Goal: Book appointment/travel/reservation

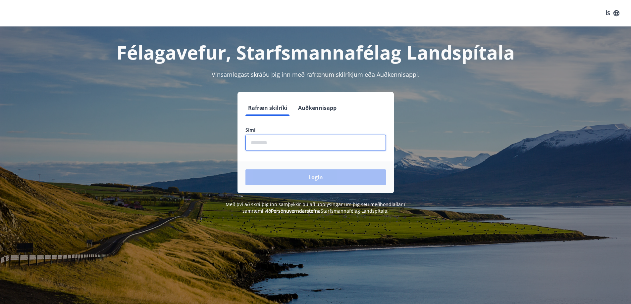
click at [317, 150] on input "phone" at bounding box center [315, 143] width 140 height 16
click at [287, 144] on input "phone" at bounding box center [315, 143] width 140 height 16
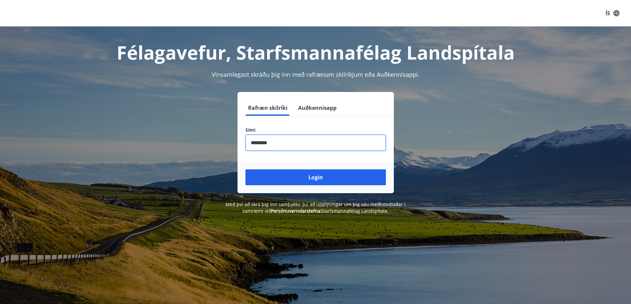
type input "********"
click at [245, 170] on button "Login" at bounding box center [315, 178] width 140 height 16
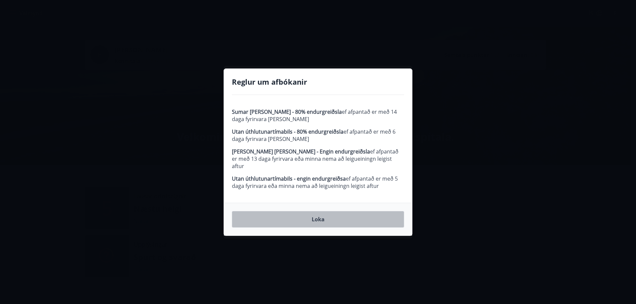
click at [320, 215] on button "Loka" at bounding box center [318, 219] width 172 height 17
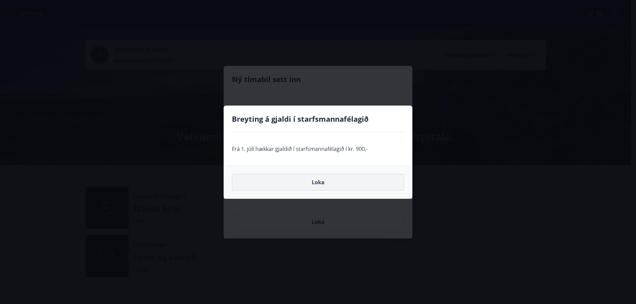
click at [321, 182] on button "Loka" at bounding box center [318, 182] width 172 height 17
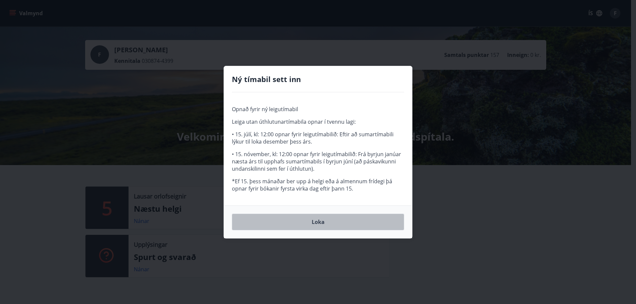
click at [315, 220] on button "Loka" at bounding box center [318, 222] width 172 height 17
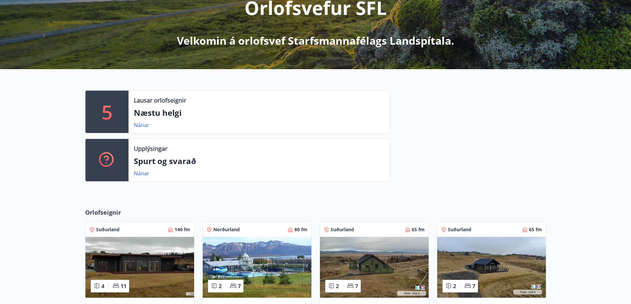
scroll to position [99, 0]
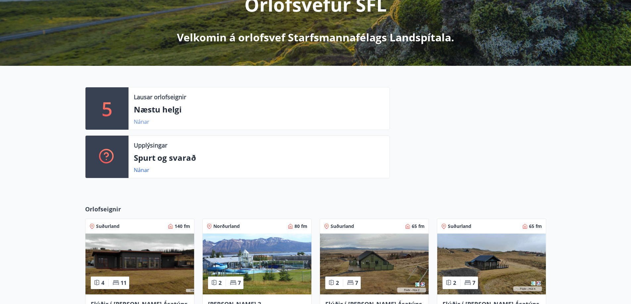
click at [141, 122] on link "Nánar" at bounding box center [142, 121] width 16 height 7
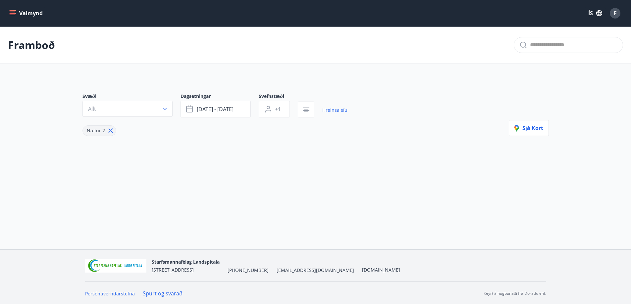
type input "*"
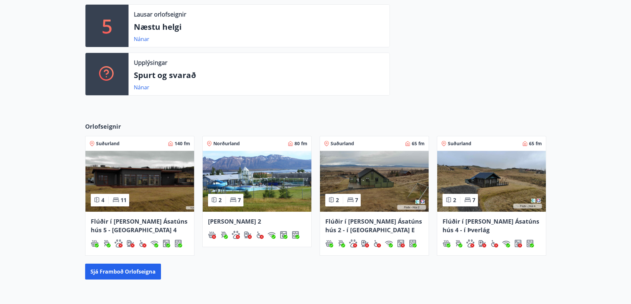
scroll to position [232, 0]
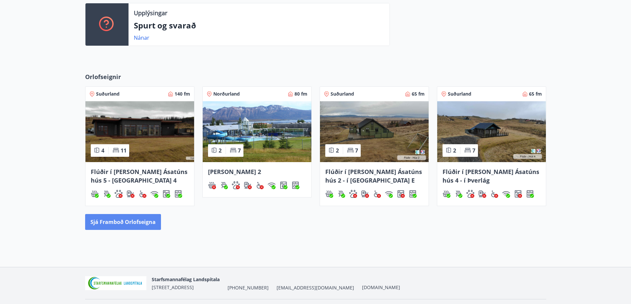
click at [127, 223] on button "Sjá framboð orlofseigna" at bounding box center [123, 222] width 76 height 16
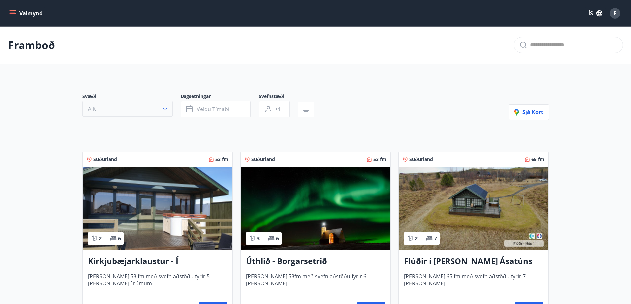
click at [166, 109] on icon "button" at bounding box center [165, 109] width 7 height 7
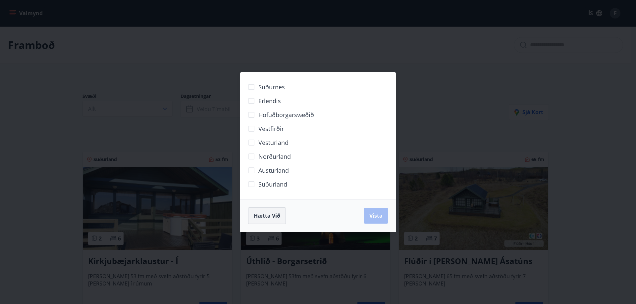
click at [261, 217] on span "Hætta við" at bounding box center [267, 215] width 27 height 7
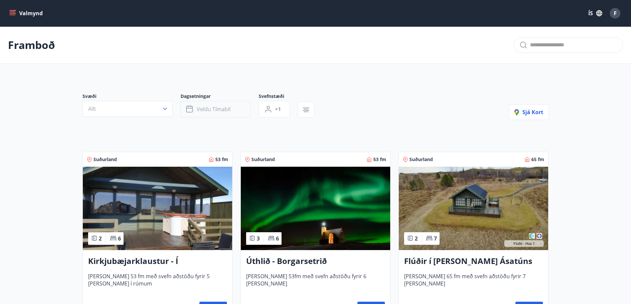
click at [210, 108] on span "Veldu tímabil" at bounding box center [214, 109] width 34 height 7
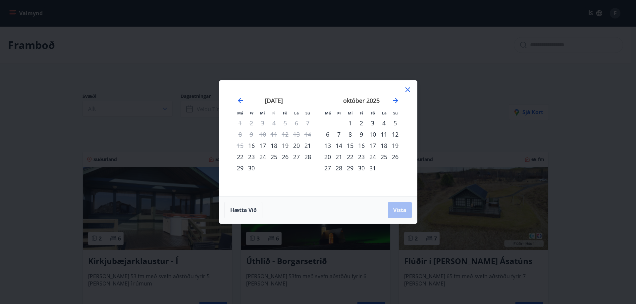
click at [358, 99] on strong "október 2025" at bounding box center [361, 101] width 36 height 8
click at [350, 122] on div "1" at bounding box center [350, 123] width 11 height 11
click at [373, 166] on div "31" at bounding box center [372, 168] width 11 height 11
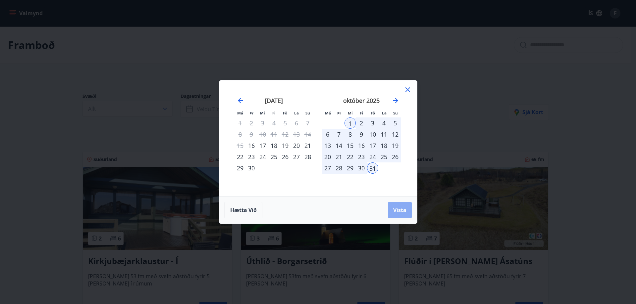
click at [404, 211] on span "Vista" at bounding box center [399, 210] width 13 height 7
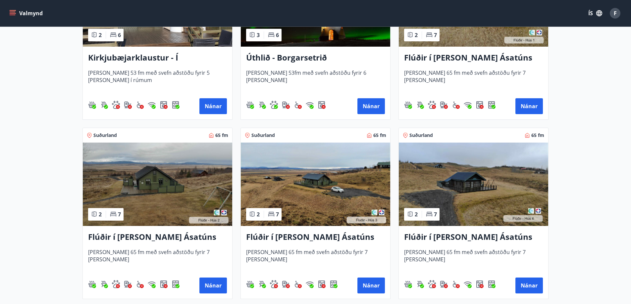
scroll to position [166, 0]
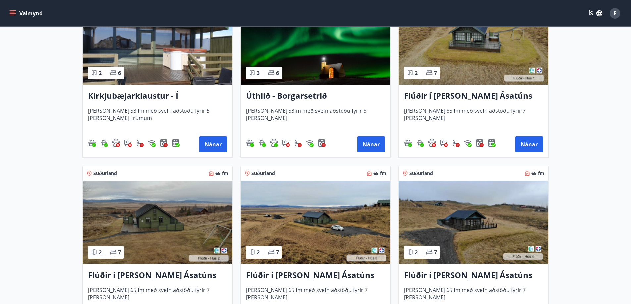
click at [163, 270] on h3 "Flúðir í [PERSON_NAME] Ásatúns hús 2 - í [GEOGRAPHIC_DATA] E" at bounding box center [157, 276] width 139 height 12
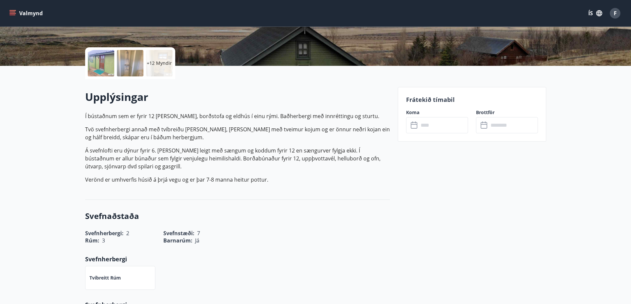
scroll to position [99, 0]
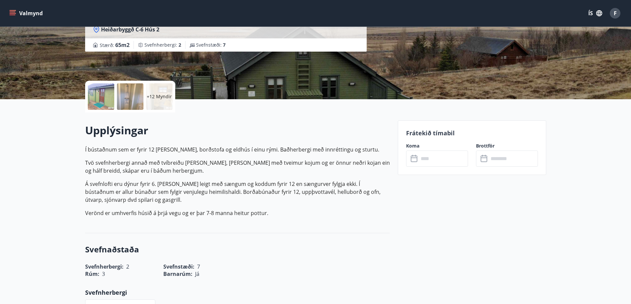
click at [420, 158] on input "text" at bounding box center [443, 159] width 49 height 16
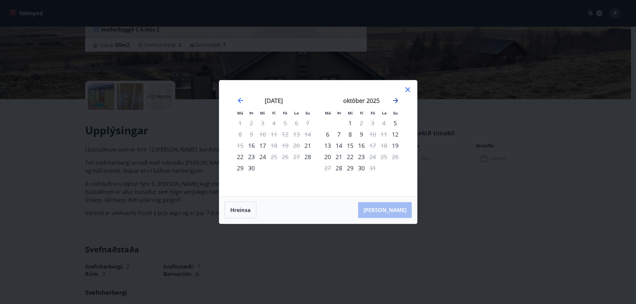
click at [396, 100] on icon "Move forward to switch to the next month." at bounding box center [396, 101] width 8 height 8
click at [395, 100] on icon "Move forward to switch to the next month." at bounding box center [396, 101] width 8 height 8
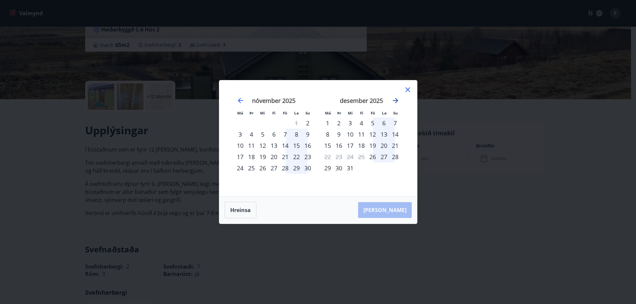
click at [395, 100] on icon "Move forward to switch to the next month." at bounding box center [396, 101] width 8 height 8
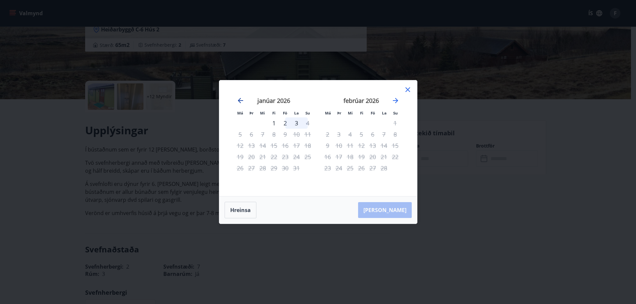
click at [240, 100] on icon "Move backward to switch to the previous month." at bounding box center [240, 100] width 5 height 5
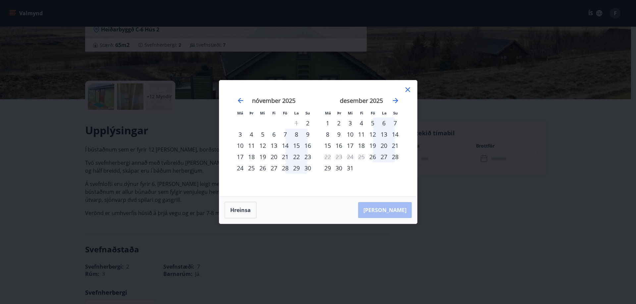
click at [409, 87] on icon at bounding box center [408, 90] width 8 height 8
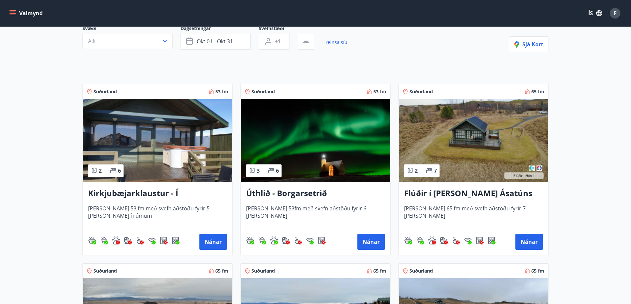
scroll to position [66, 0]
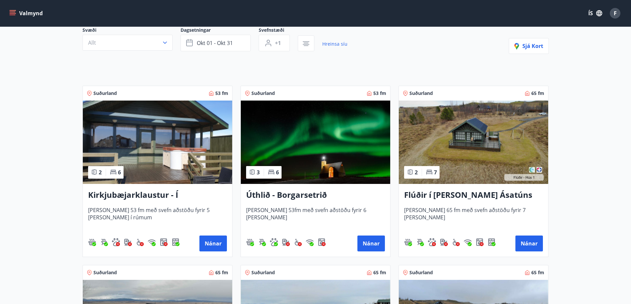
click at [325, 149] on img at bounding box center [315, 142] width 149 height 83
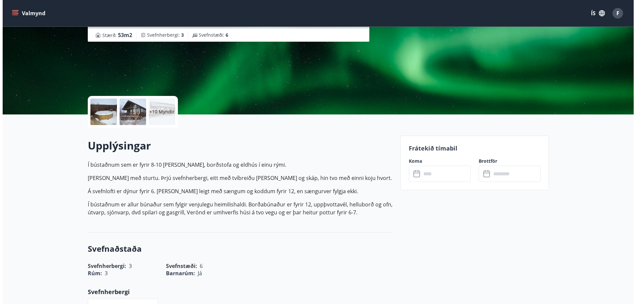
scroll to position [66, 0]
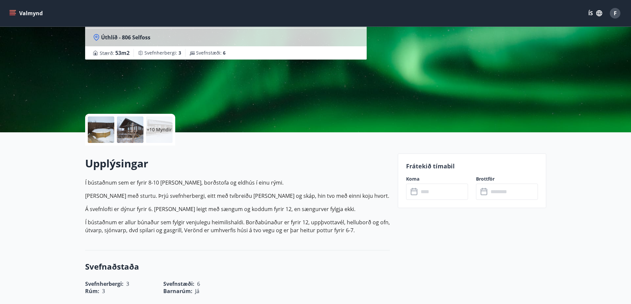
click at [162, 127] on p "+10 Myndir" at bounding box center [159, 130] width 25 height 7
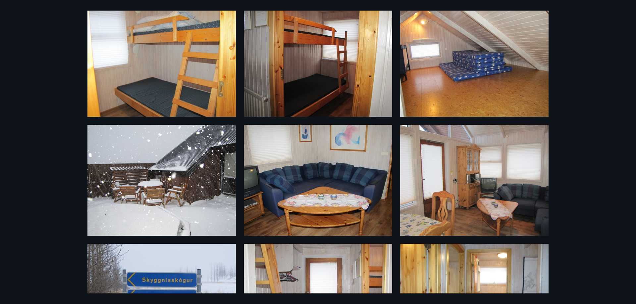
scroll to position [221, 0]
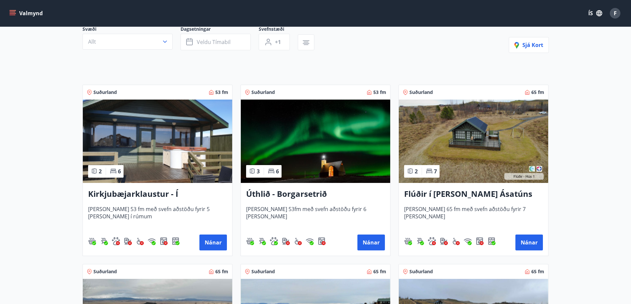
scroll to position [66, 0]
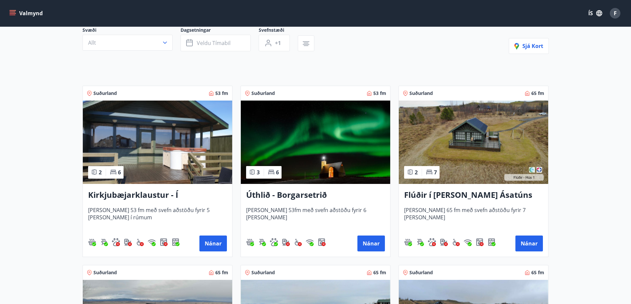
click at [475, 134] on img at bounding box center [473, 142] width 149 height 83
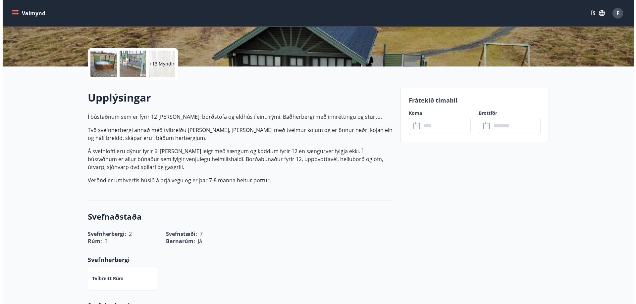
scroll to position [66, 0]
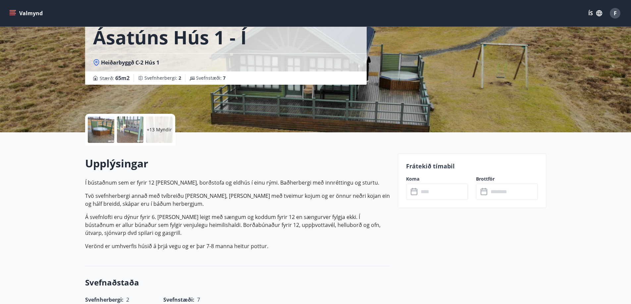
click at [156, 122] on div "+13 Myndir" at bounding box center [159, 130] width 27 height 27
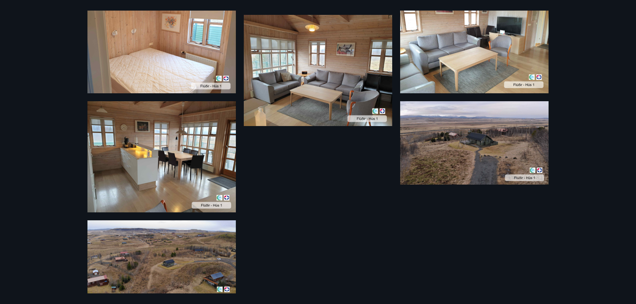
scroll to position [717, 0]
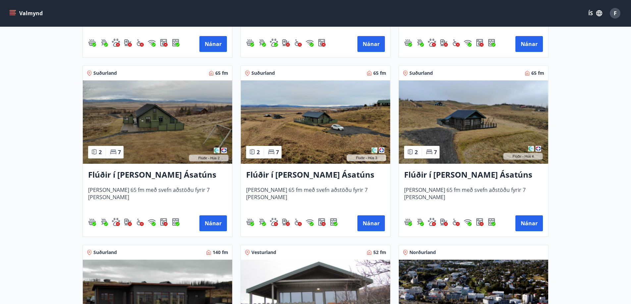
scroll to position [199, 0]
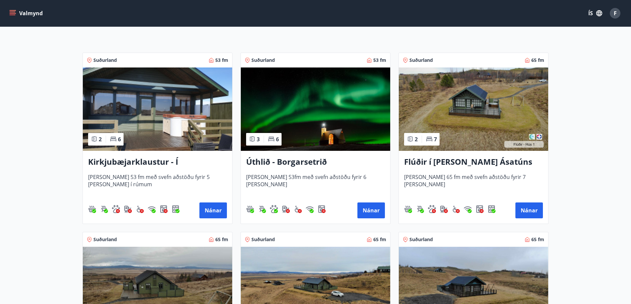
click at [476, 103] on img at bounding box center [473, 109] width 149 height 83
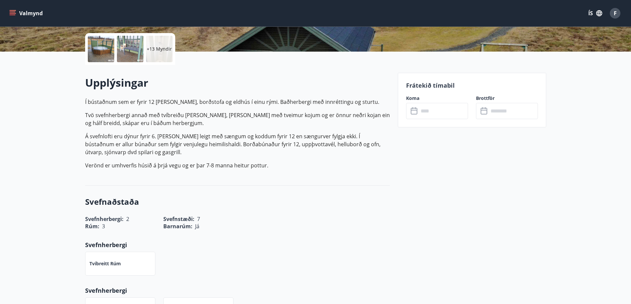
scroll to position [166, 0]
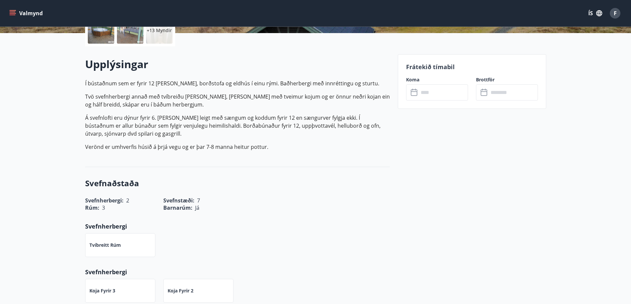
click at [451, 96] on input "text" at bounding box center [443, 92] width 49 height 16
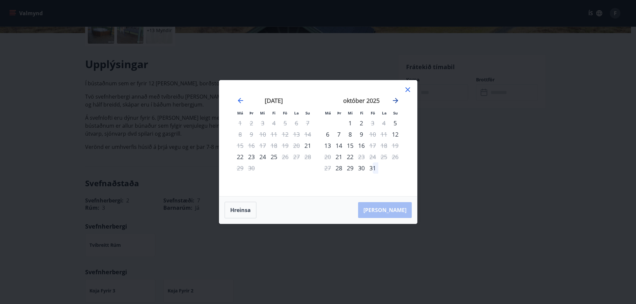
click at [397, 98] on icon "Move forward to switch to the next month." at bounding box center [396, 101] width 8 height 8
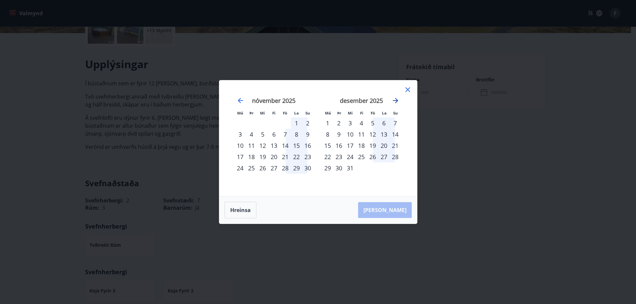
click at [397, 98] on icon "Move forward to switch to the next month." at bounding box center [396, 101] width 8 height 8
click at [240, 100] on icon "Move backward to switch to the previous month." at bounding box center [241, 101] width 8 height 8
click at [407, 90] on icon at bounding box center [407, 89] width 1 height 1
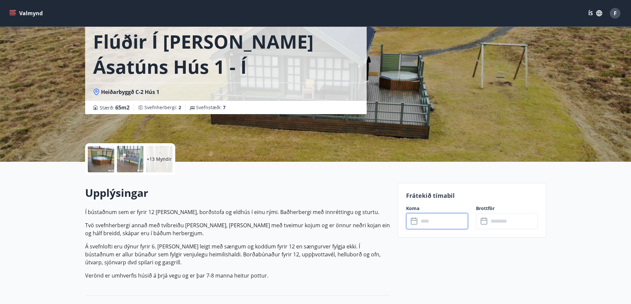
scroll to position [0, 0]
